Goal: Information Seeking & Learning: Learn about a topic

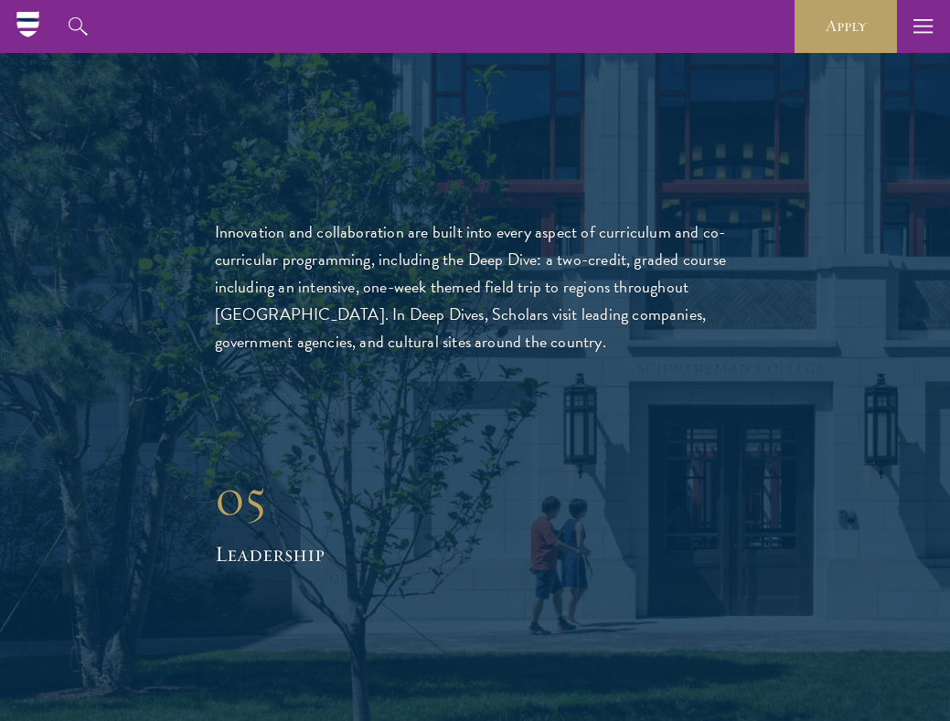
scroll to position [5197, 0]
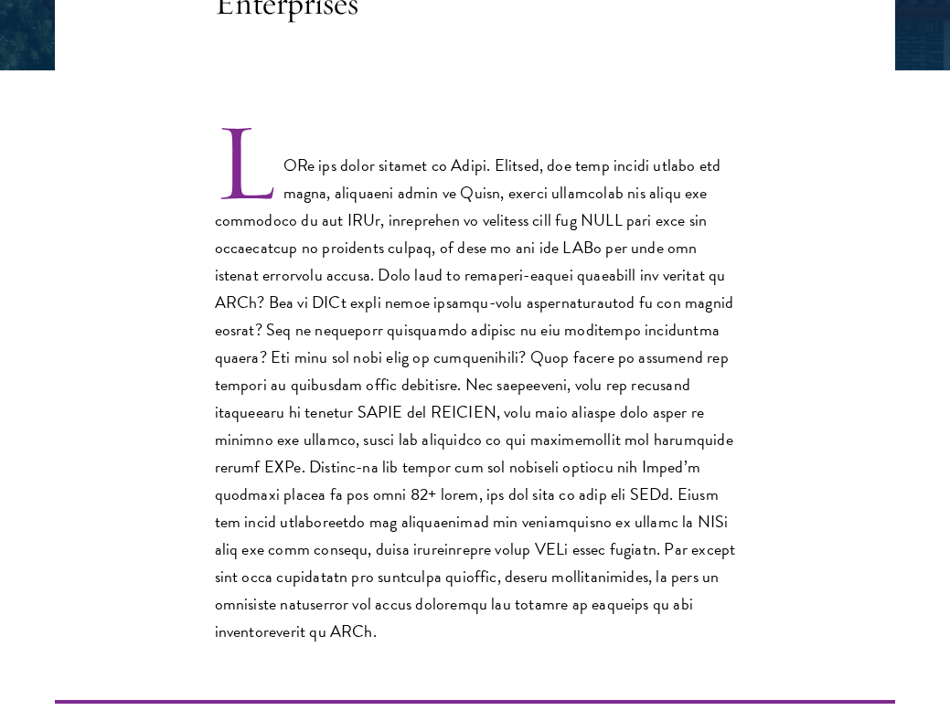
scroll to position [501, 0]
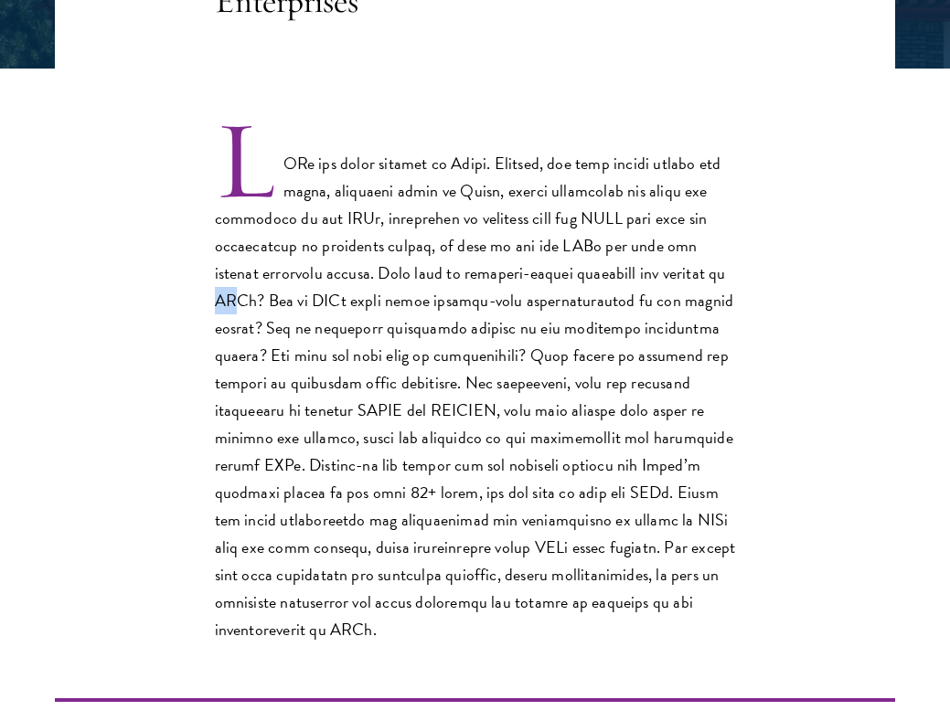
drag, startPoint x: 232, startPoint y: 307, endPoint x: 196, endPoint y: 307, distance: 35.6
click at [196, 307] on div at bounding box center [475, 383] width 840 height 520
drag, startPoint x: 239, startPoint y: 338, endPoint x: 198, endPoint y: 339, distance: 41.1
click at [198, 339] on div at bounding box center [475, 383] width 840 height 520
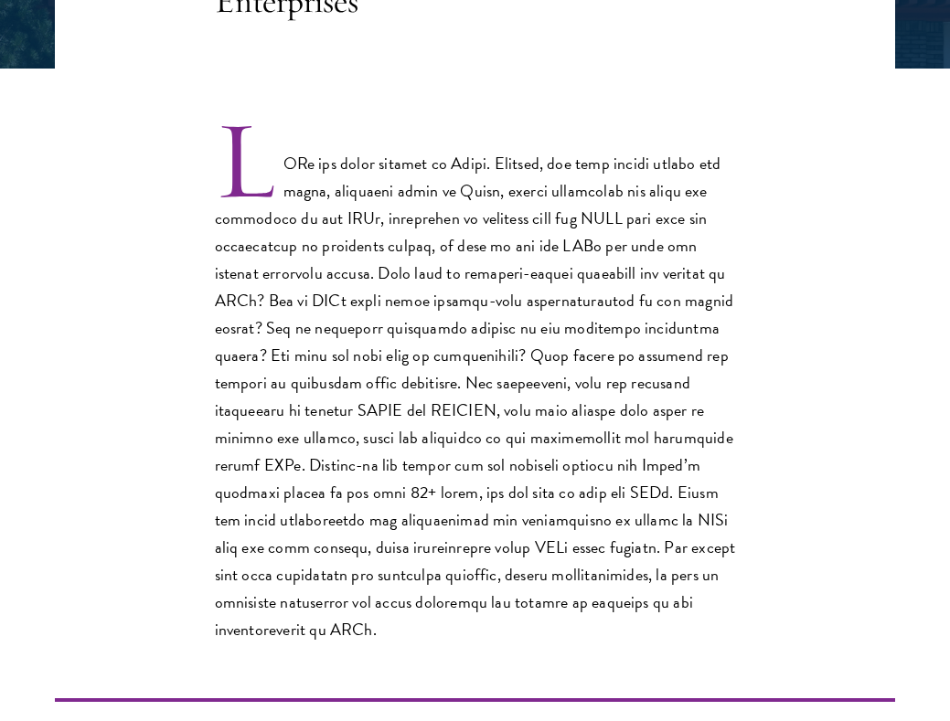
click at [198, 339] on div at bounding box center [475, 383] width 840 height 520
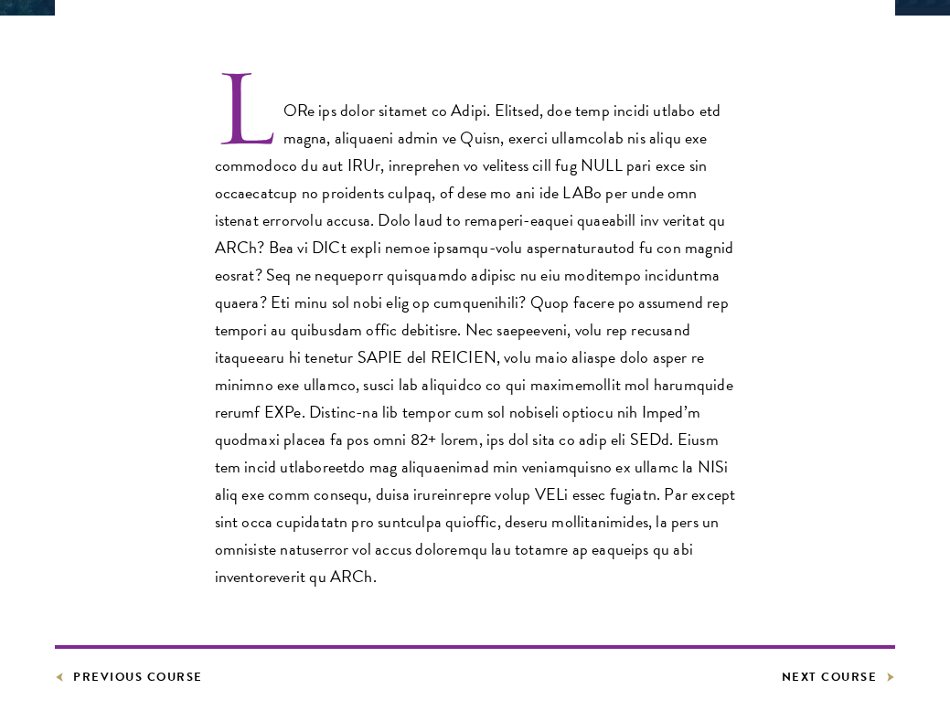
scroll to position [568, 0]
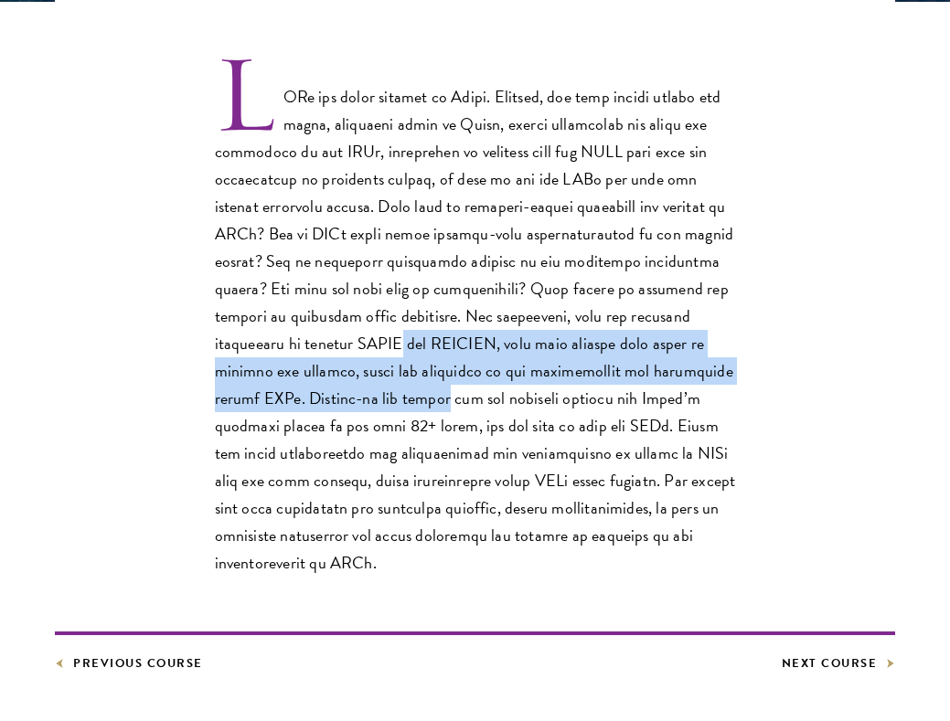
drag, startPoint x: 413, startPoint y: 388, endPoint x: 413, endPoint y: 334, distance: 54.8
click at [413, 334] on p at bounding box center [475, 317] width 521 height 520
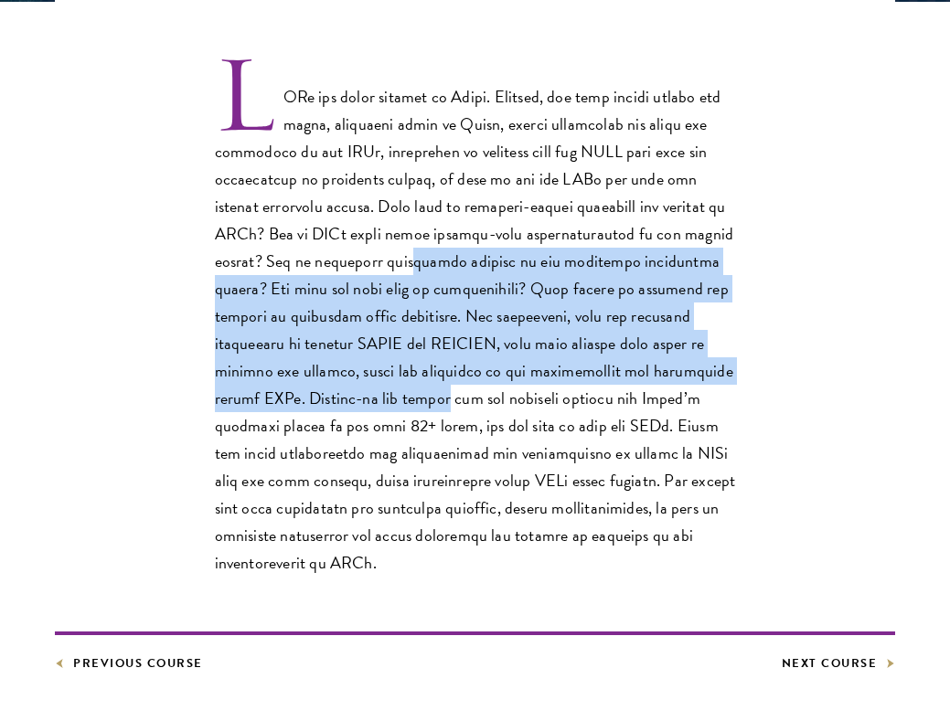
drag, startPoint x: 414, startPoint y: 395, endPoint x: 414, endPoint y: 273, distance: 121.5
click at [414, 272] on p at bounding box center [475, 317] width 521 height 520
click at [414, 273] on p at bounding box center [475, 317] width 521 height 520
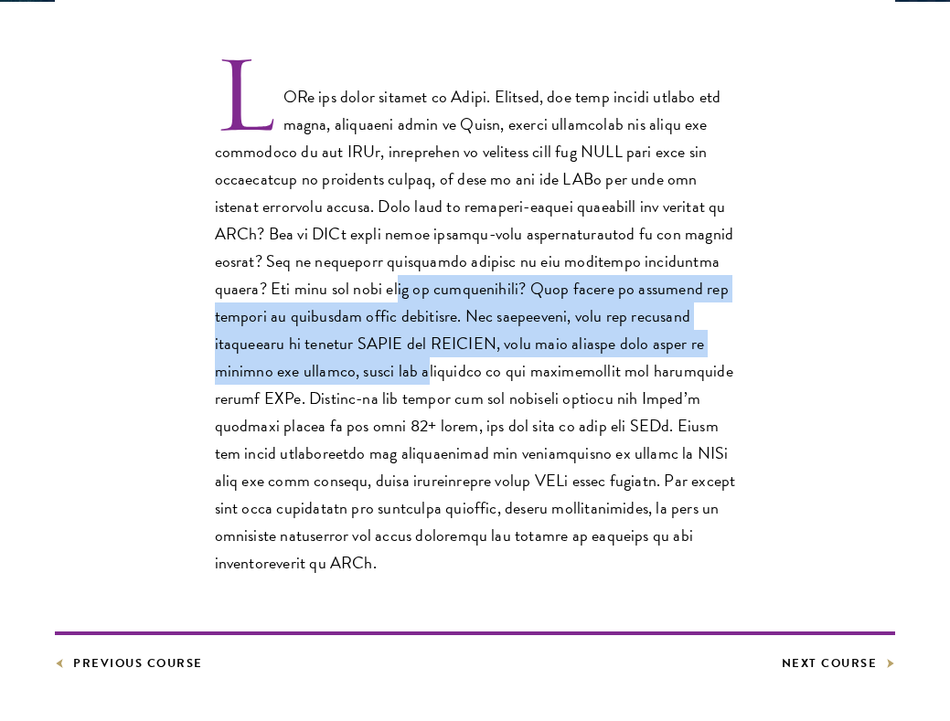
drag, startPoint x: 415, startPoint y: 361, endPoint x: 415, endPoint y: 286, distance: 74.9
click at [415, 286] on p at bounding box center [475, 317] width 521 height 520
